Goal: Task Accomplishment & Management: Use online tool/utility

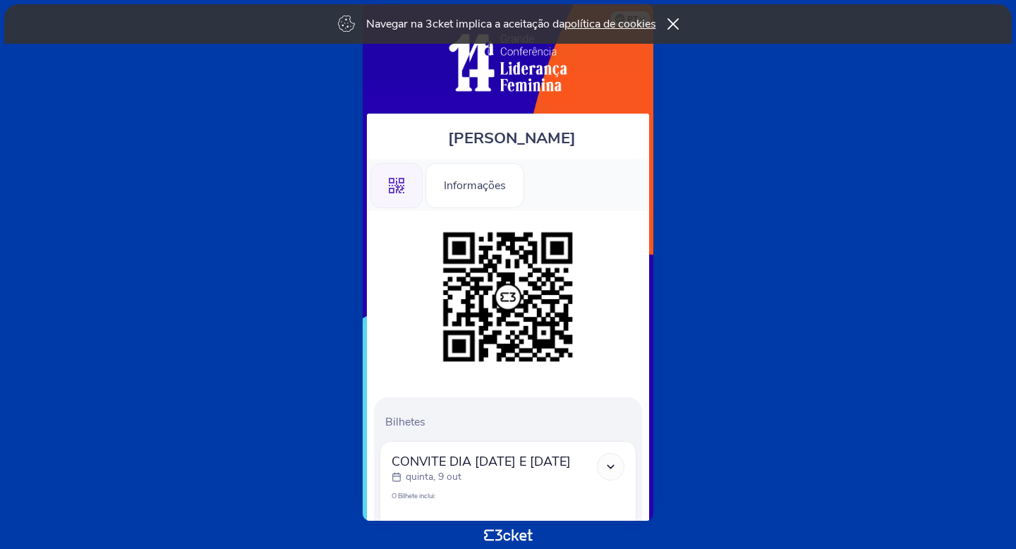
click at [611, 467] on polyline at bounding box center [611, 466] width 6 height 3
click at [482, 194] on div "Informações" at bounding box center [475, 185] width 99 height 45
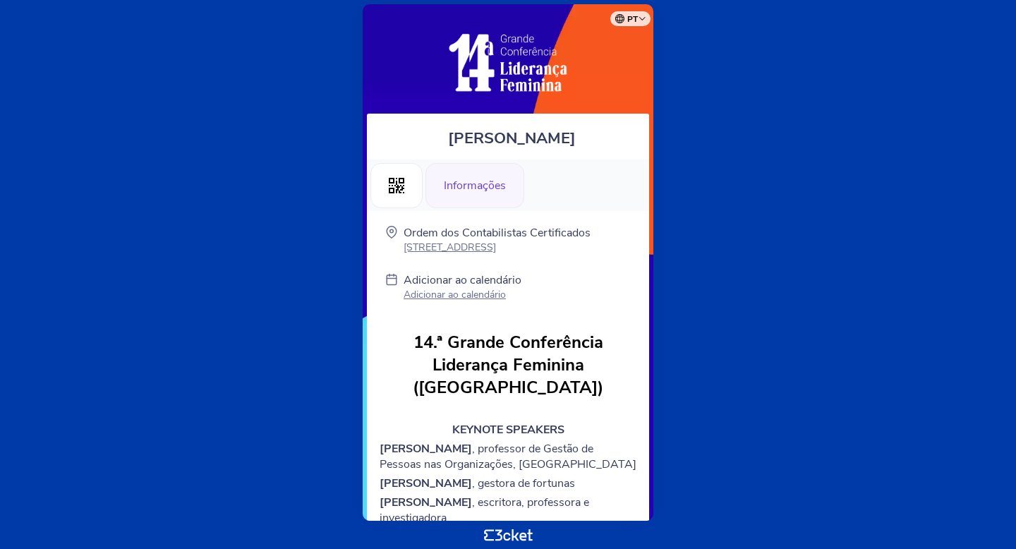
click at [449, 183] on div "Informações" at bounding box center [475, 185] width 99 height 45
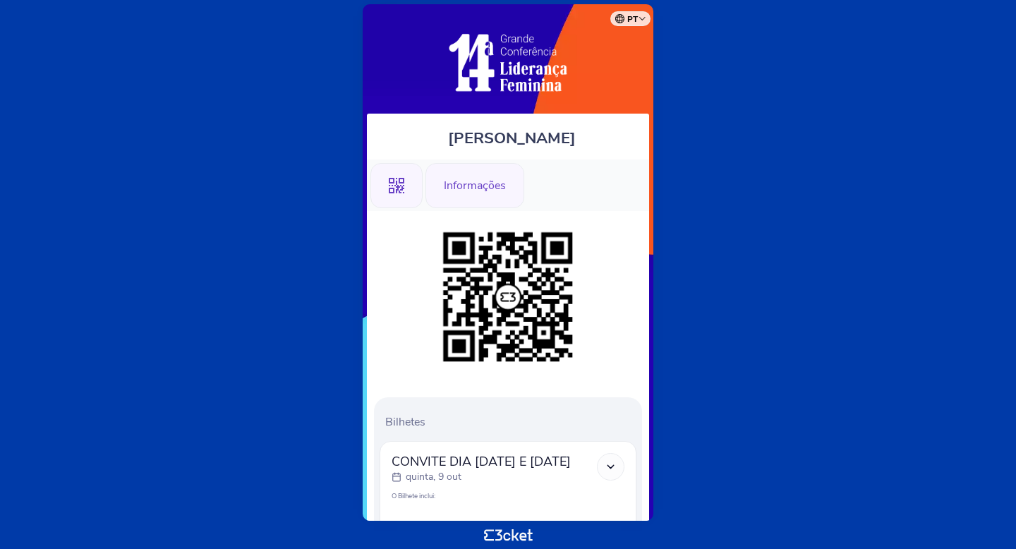
click at [483, 174] on div "Informações" at bounding box center [475, 185] width 99 height 45
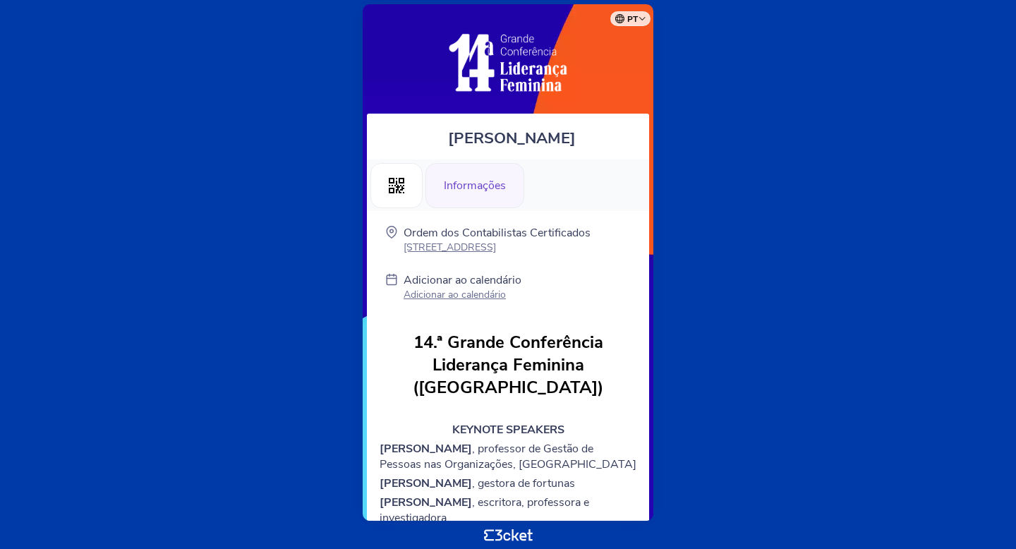
click at [481, 301] on p "Adicionar ao calendário" at bounding box center [463, 294] width 118 height 13
click at [433, 301] on p "Adicionar ao calendário" at bounding box center [463, 294] width 118 height 13
